Goal: Use online tool/utility: Utilize a website feature to perform a specific function

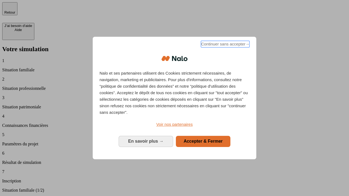
click at [225, 45] on span "Continuer sans accepter →" at bounding box center [225, 44] width 49 height 7
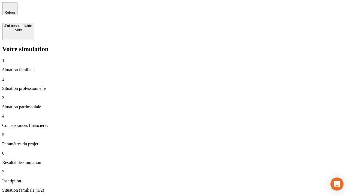
type input "30 000"
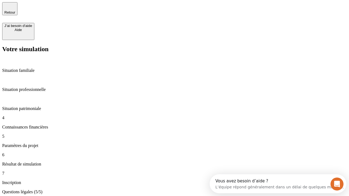
type input "25"
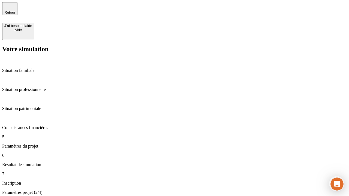
type input "1 000"
type input "640"
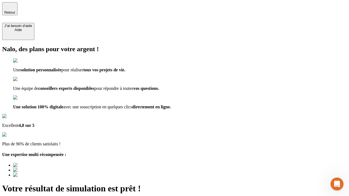
type input "[EMAIL_ADDRESS][PERSON_NAME][DOMAIN_NAME]"
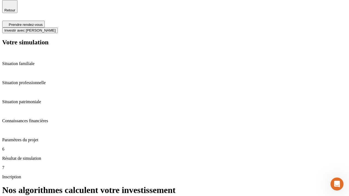
click at [56, 28] on span "Investir avec [PERSON_NAME]" at bounding box center [29, 30] width 51 height 4
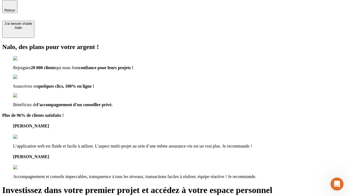
scroll to position [2, 0]
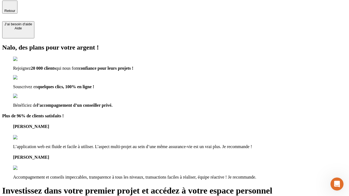
type input "[EMAIL_ADDRESS][PERSON_NAME][DOMAIN_NAME]"
